Goal: Complete application form: Complete application form

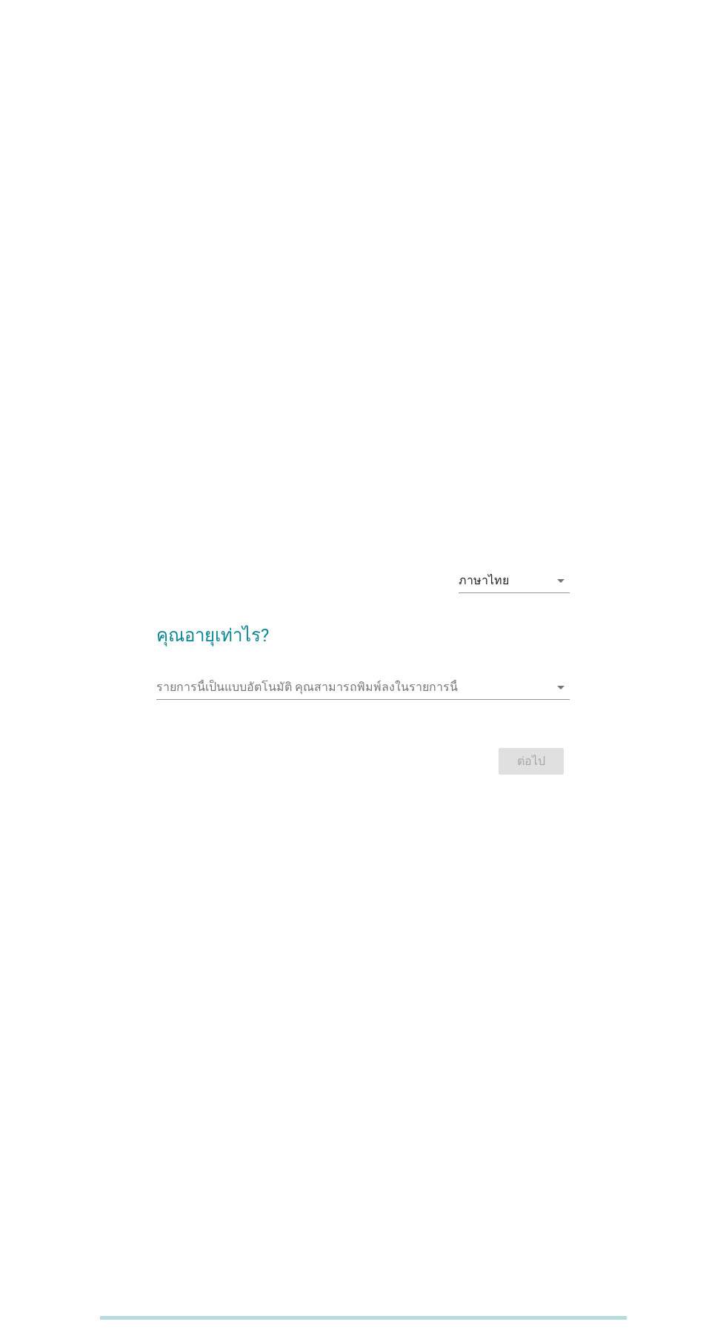
click at [512, 699] on input "รายการนี้เป็นแบบอัตโนมัติ คุณสามารถพิมพ์ลงในรายการนี้" at bounding box center [352, 687] width 392 height 24
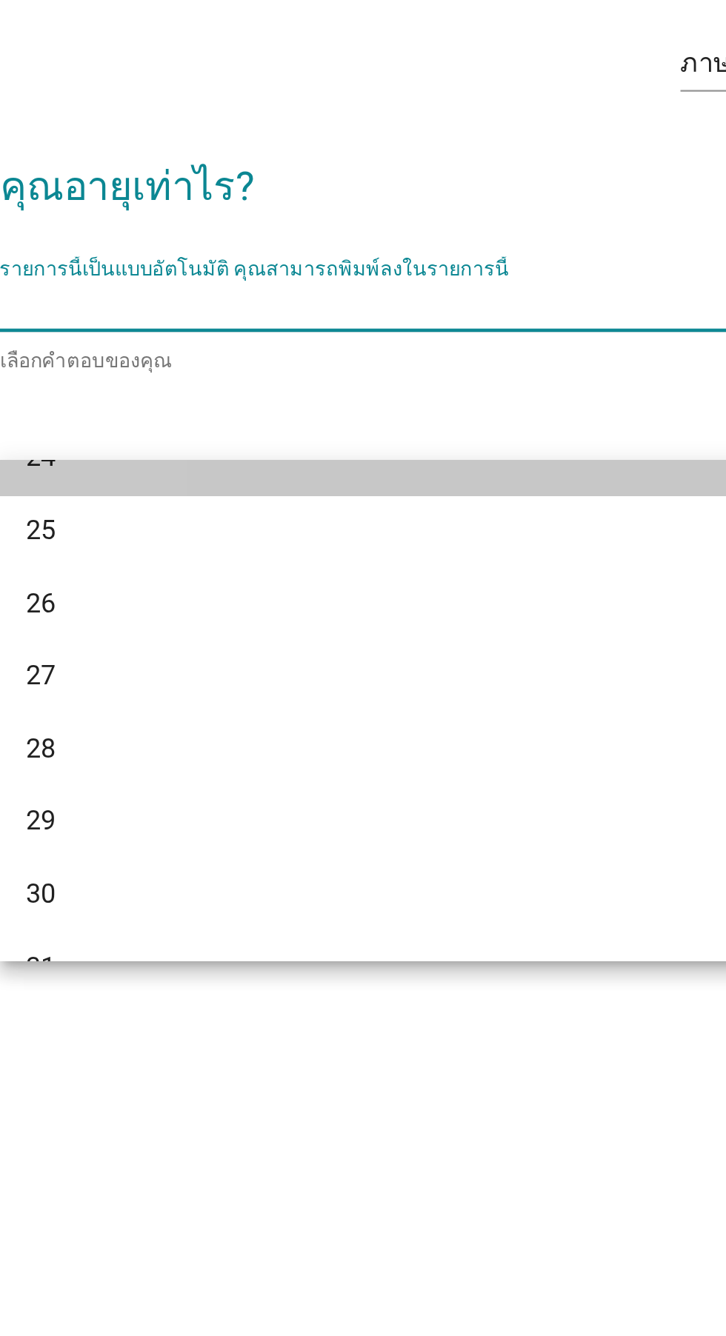
scroll to position [255, 0]
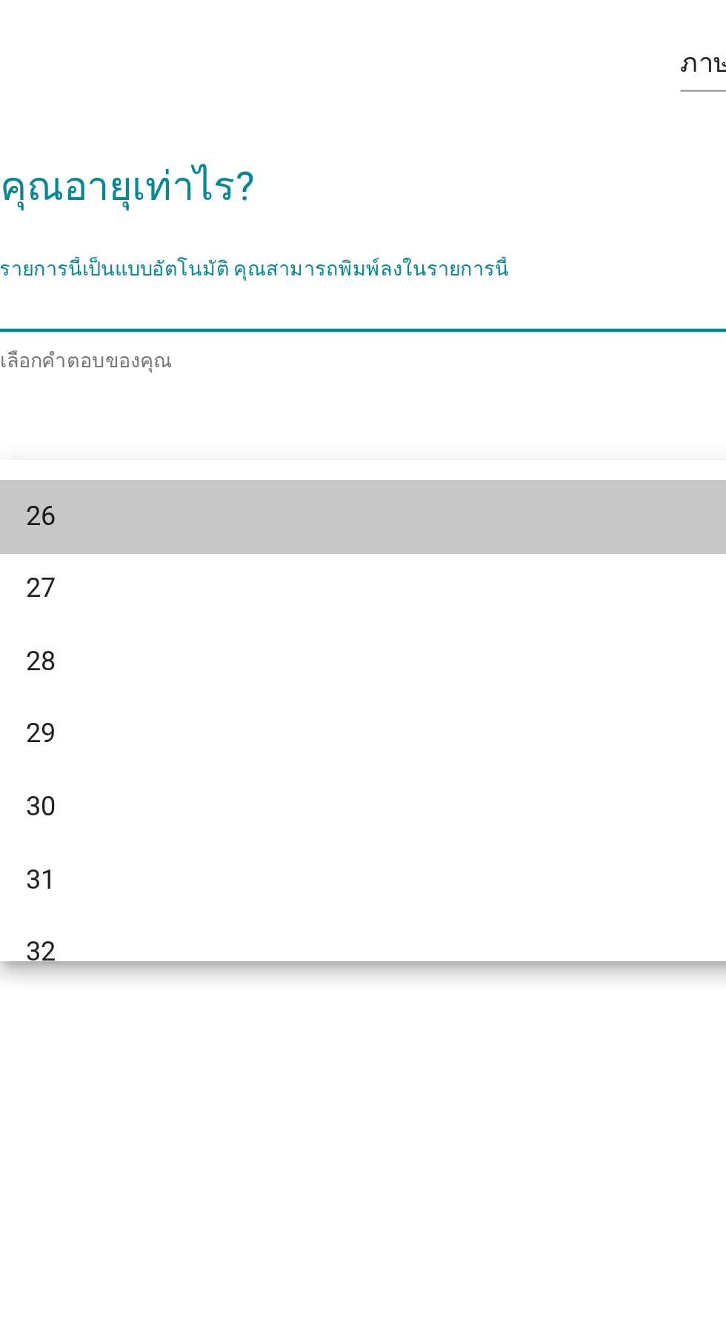
click at [324, 783] on div "26" at bounding box center [346, 780] width 356 height 18
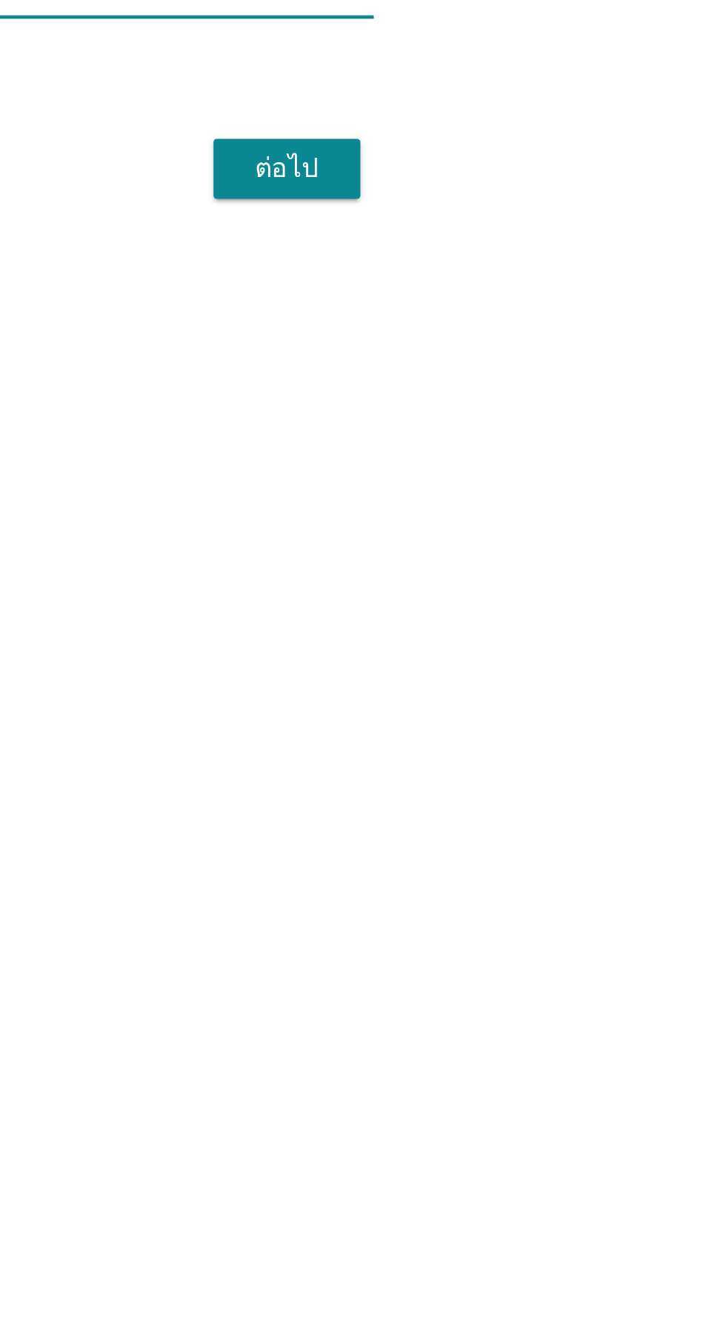
scroll to position [0, 0]
click at [524, 773] on div "ต่อไป" at bounding box center [530, 764] width 41 height 18
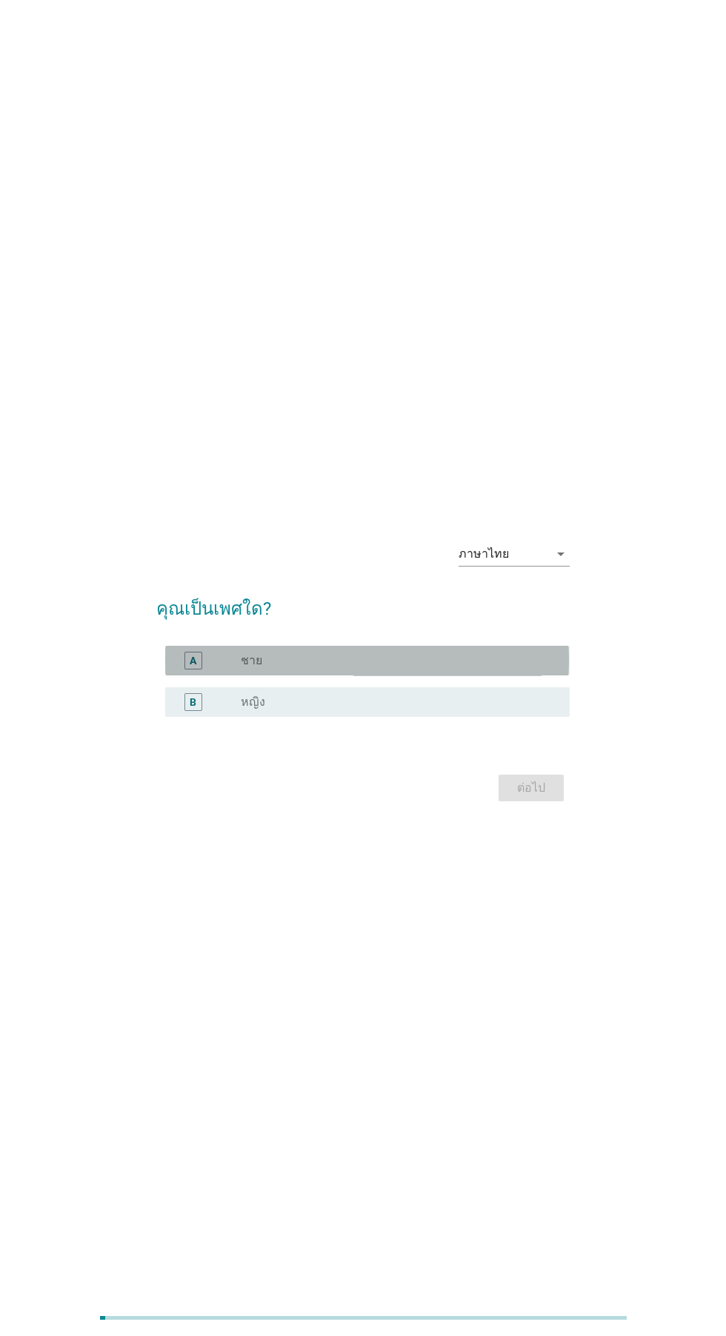
click at [507, 668] on div "radio_button_unchecked ชาย" at bounding box center [393, 660] width 305 height 15
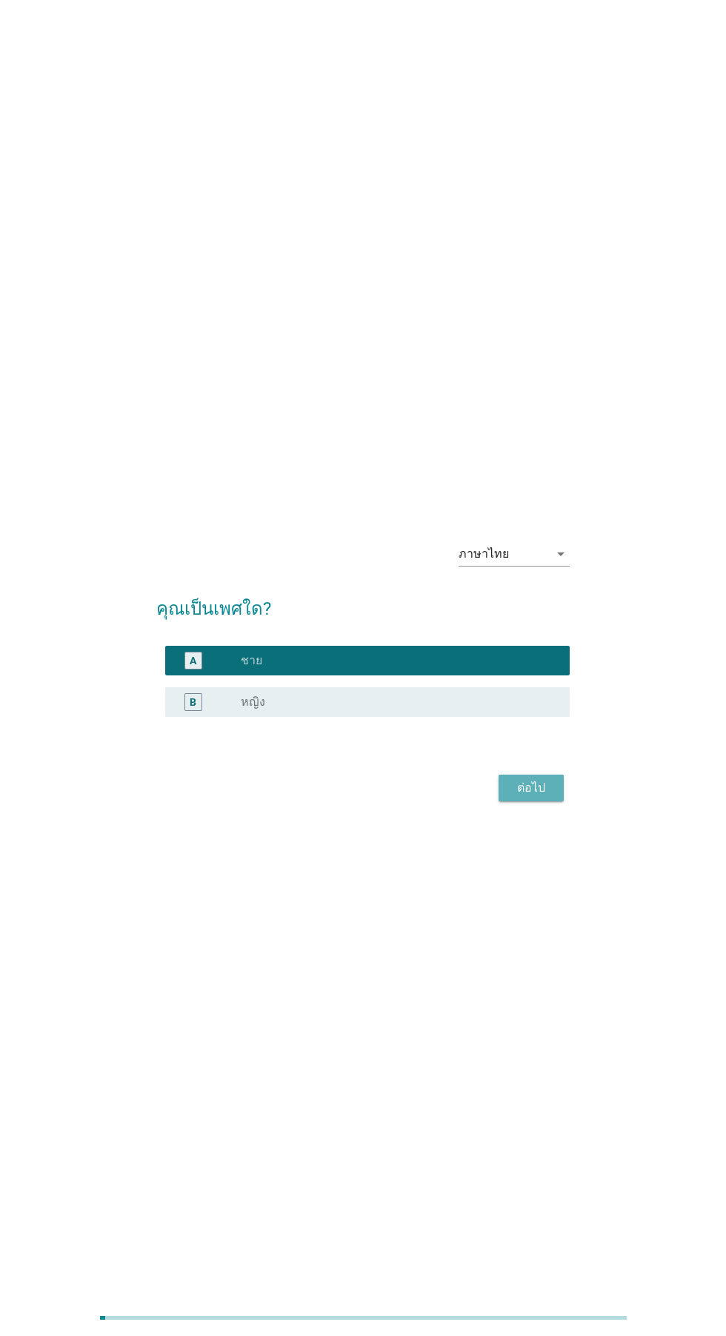
click at [535, 797] on div "ต่อไป" at bounding box center [530, 788] width 41 height 18
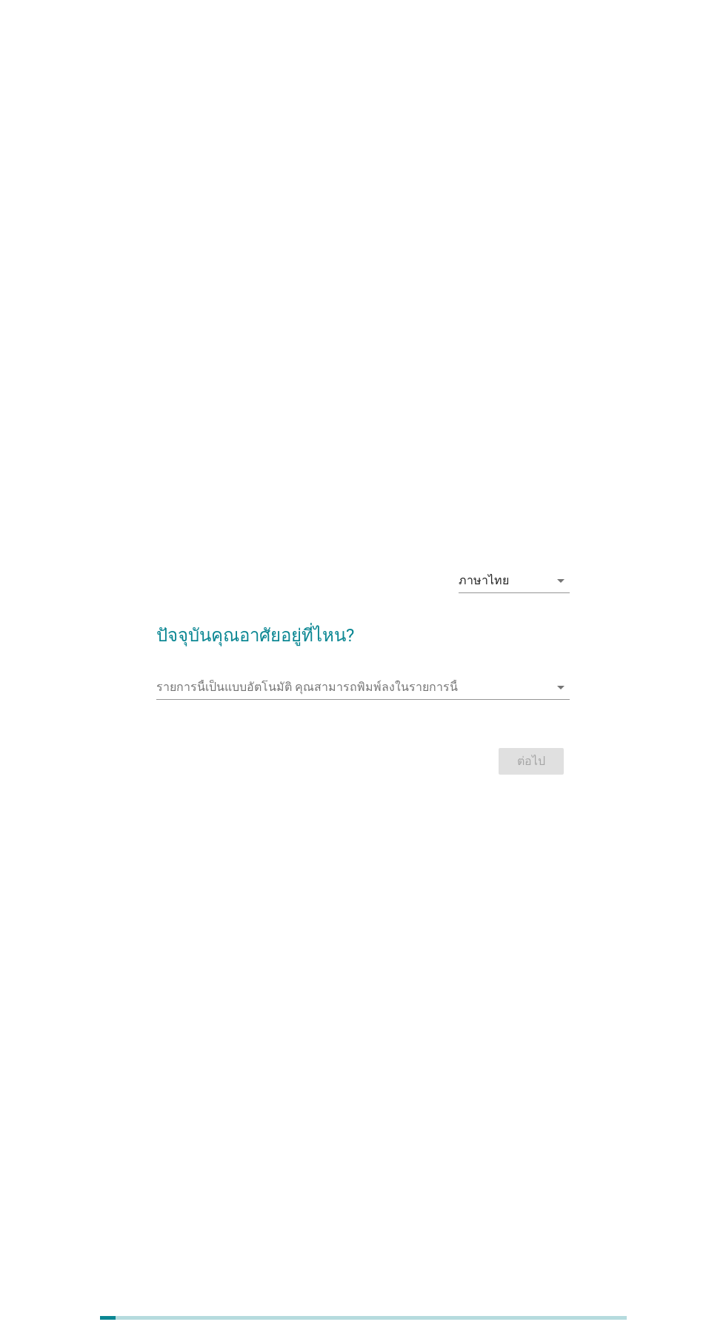
click at [536, 699] on div "รายการนี้เป็นแบบอัตโนมัติ [PERSON_NAME]พิมพ์ลงในรายการนี้ arrow_drop_down" at bounding box center [362, 687] width 412 height 24
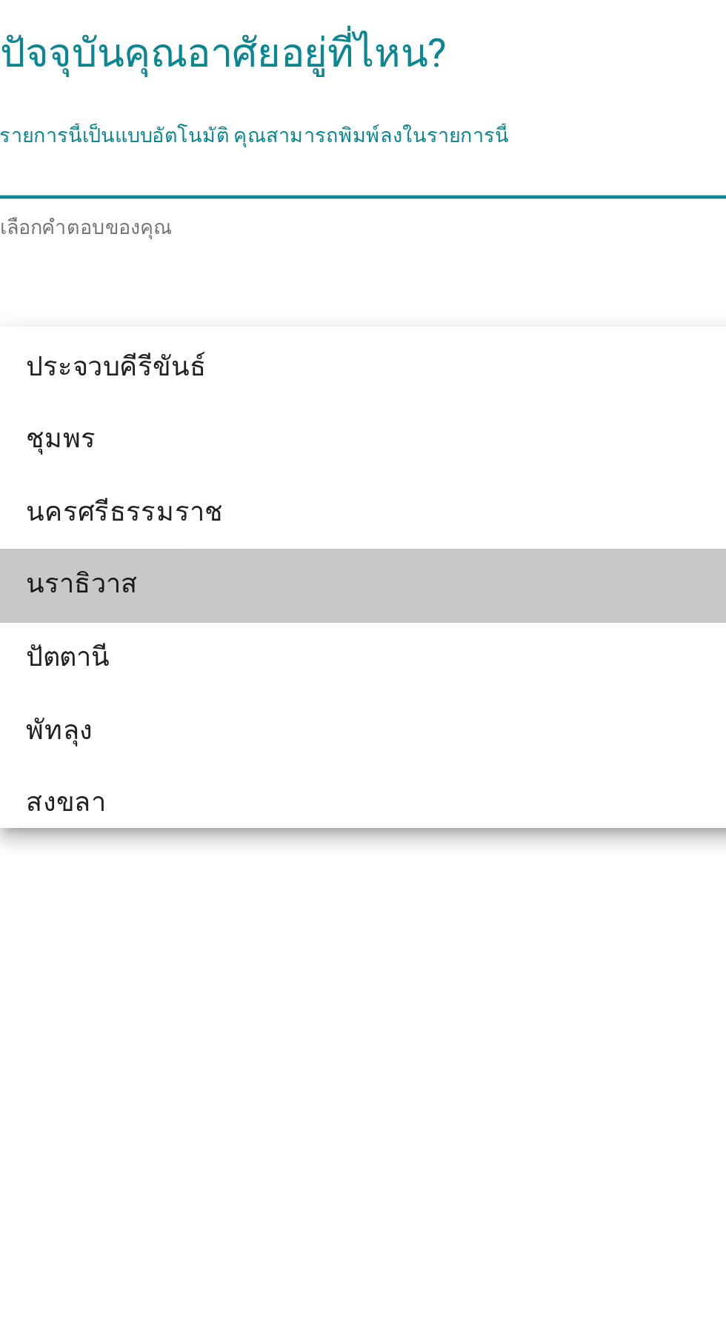
scroll to position [1990, 0]
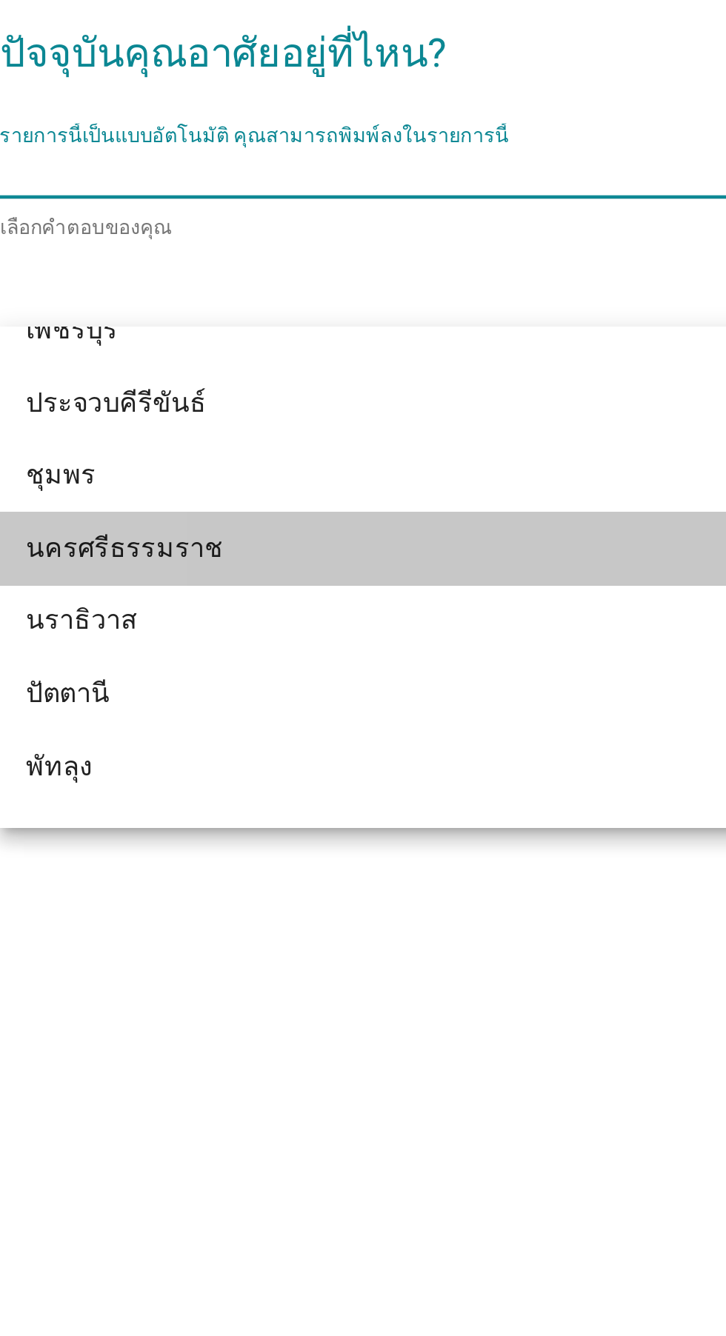
click at [327, 847] on div "นครศรีธรรมราช" at bounding box center [346, 853] width 356 height 18
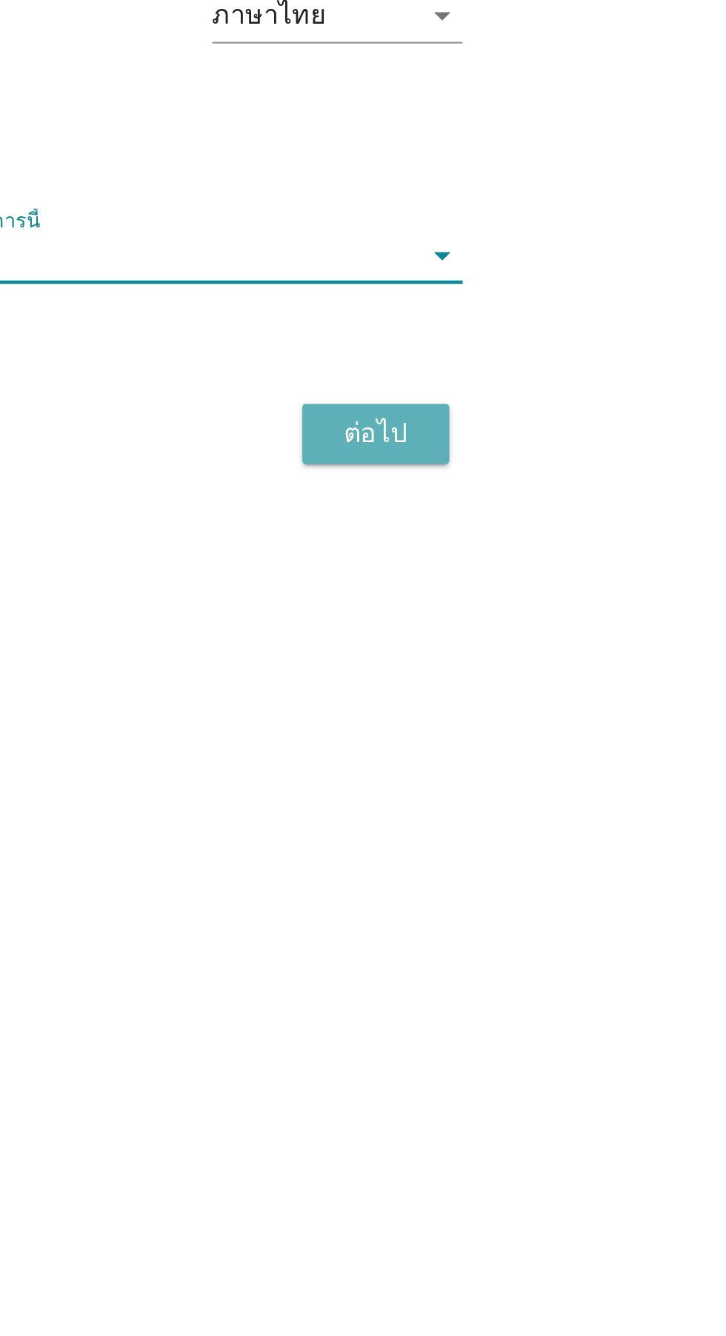
click at [548, 773] on div "ต่อไป" at bounding box center [530, 764] width 41 height 18
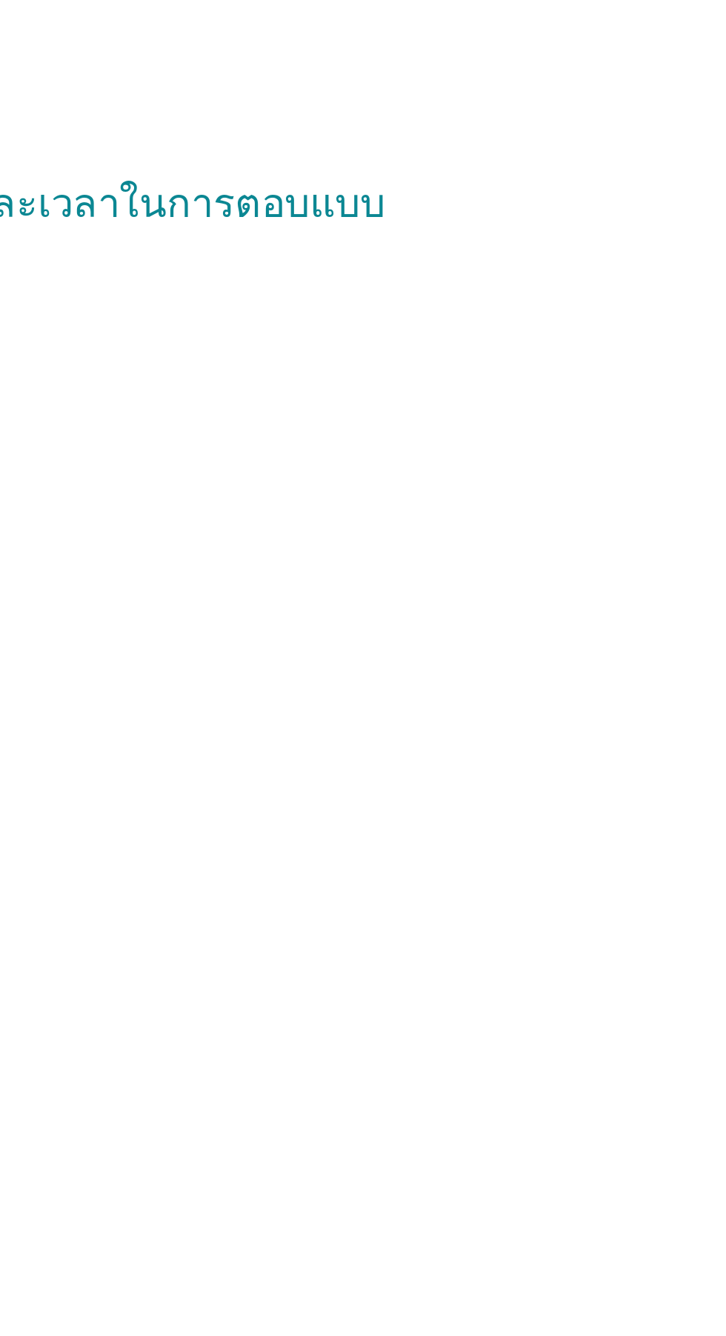
scroll to position [1, 0]
